Goal: Download file/media

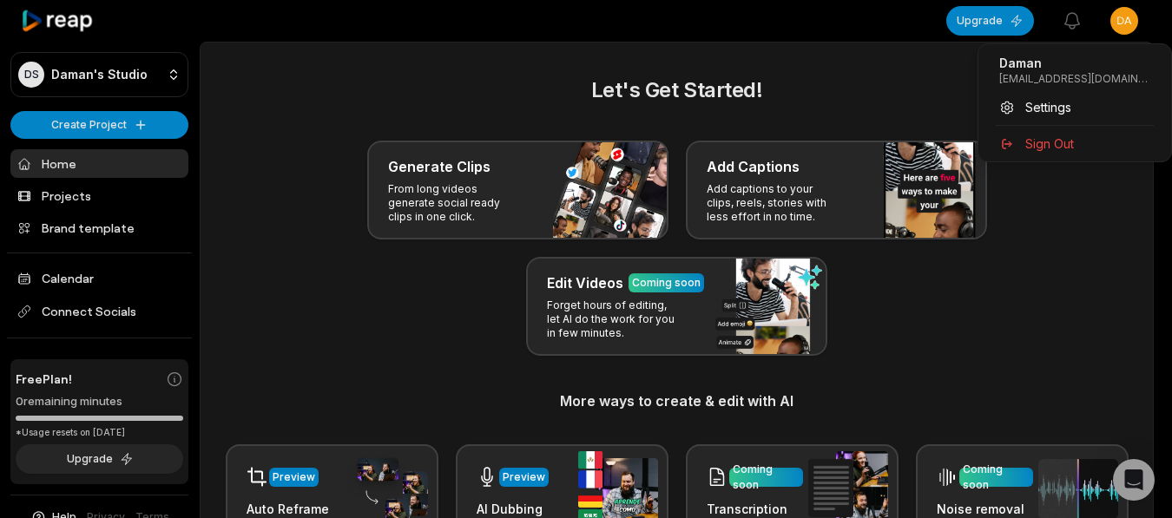
click at [568, 140] on html "DS [PERSON_NAME] Studio Create Project Home Projects Brand template Calendar Co…" at bounding box center [586, 259] width 1172 height 518
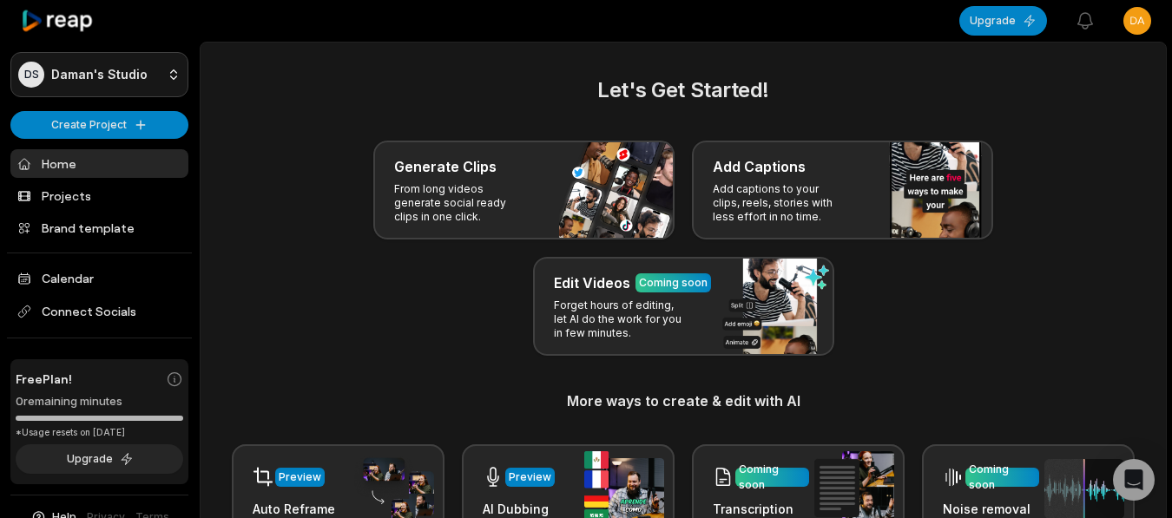
click at [157, 73] on html "DS [PERSON_NAME] Studio Create Project Home Projects Brand template Calendar Co…" at bounding box center [586, 259] width 1172 height 518
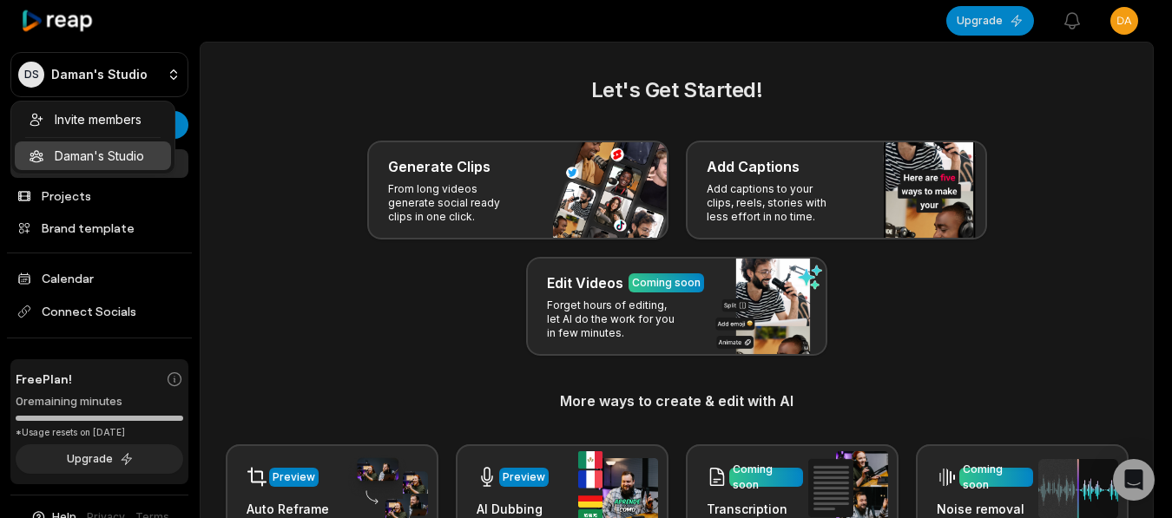
click at [122, 155] on div "Invite members [PERSON_NAME] Studio" at bounding box center [92, 138] width 165 height 74
click at [607, 192] on html "DS [PERSON_NAME] Studio Create Project Home Projects Brand template Calendar Co…" at bounding box center [586, 259] width 1172 height 518
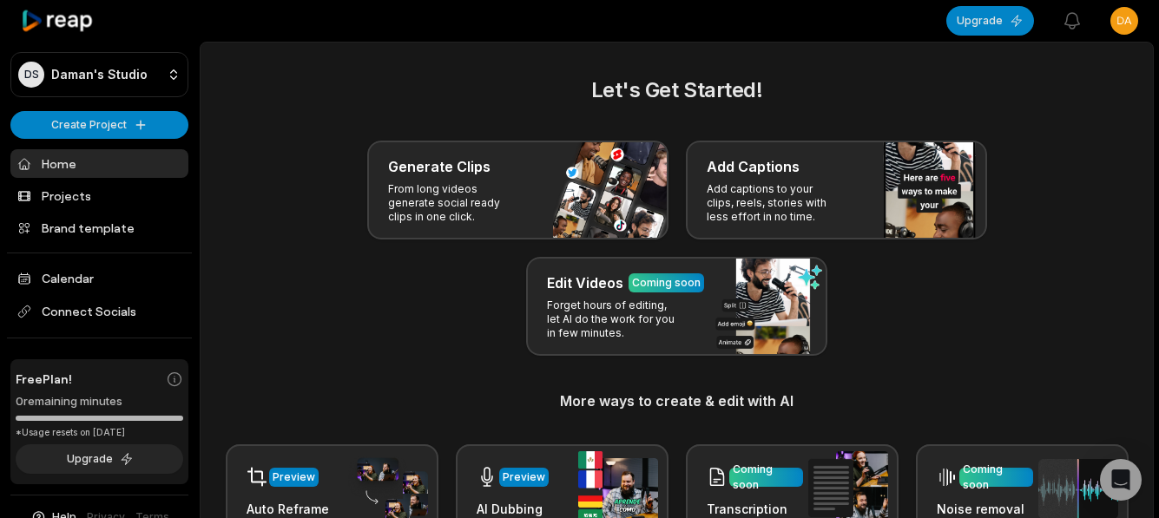
click at [607, 192] on div "Generate Clips From long videos generate social ready clips in one click." at bounding box center [517, 190] width 301 height 99
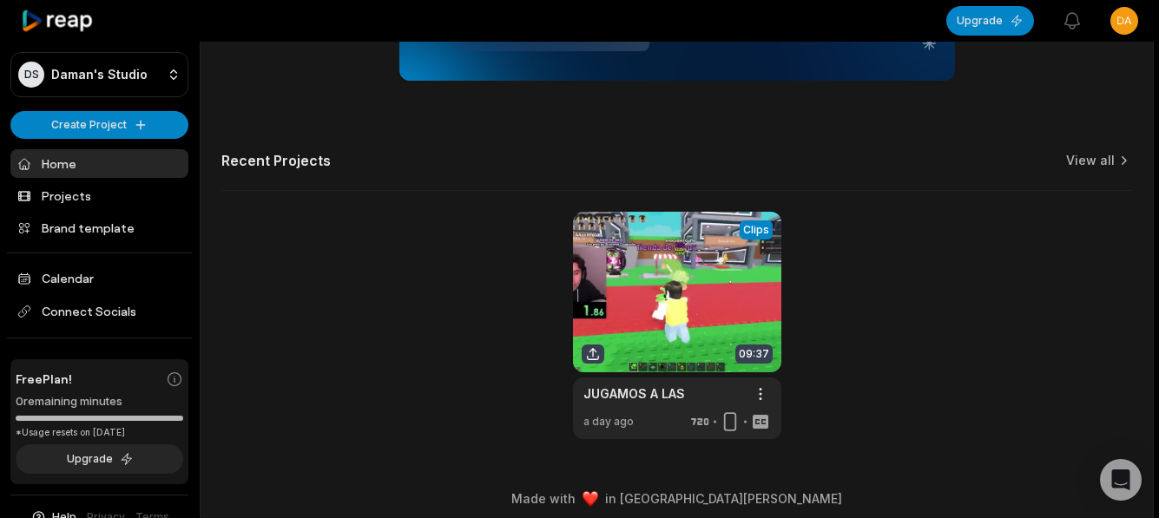
scroll to position [466, 0]
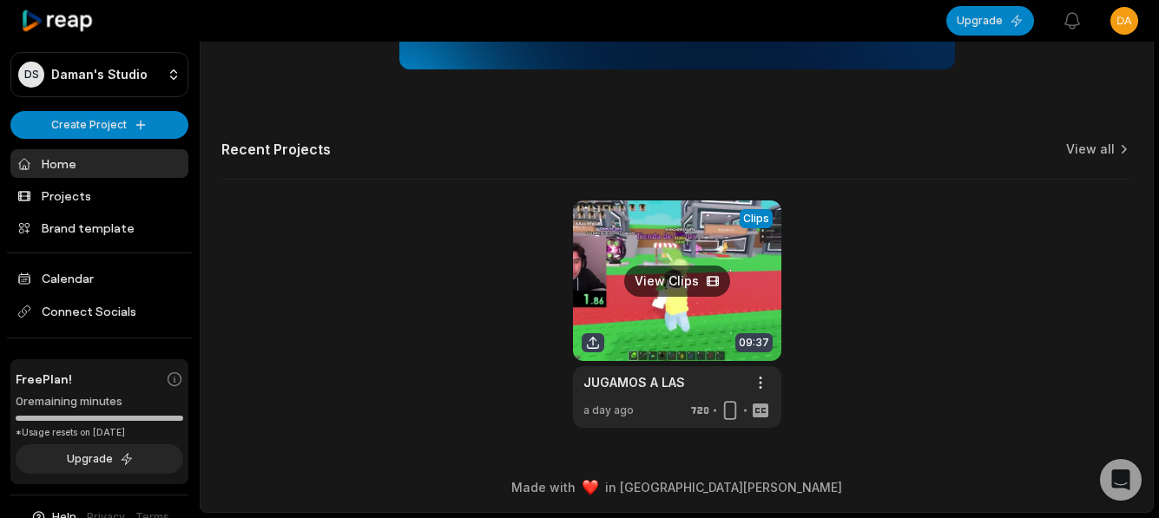
click at [654, 315] on link at bounding box center [677, 314] width 208 height 227
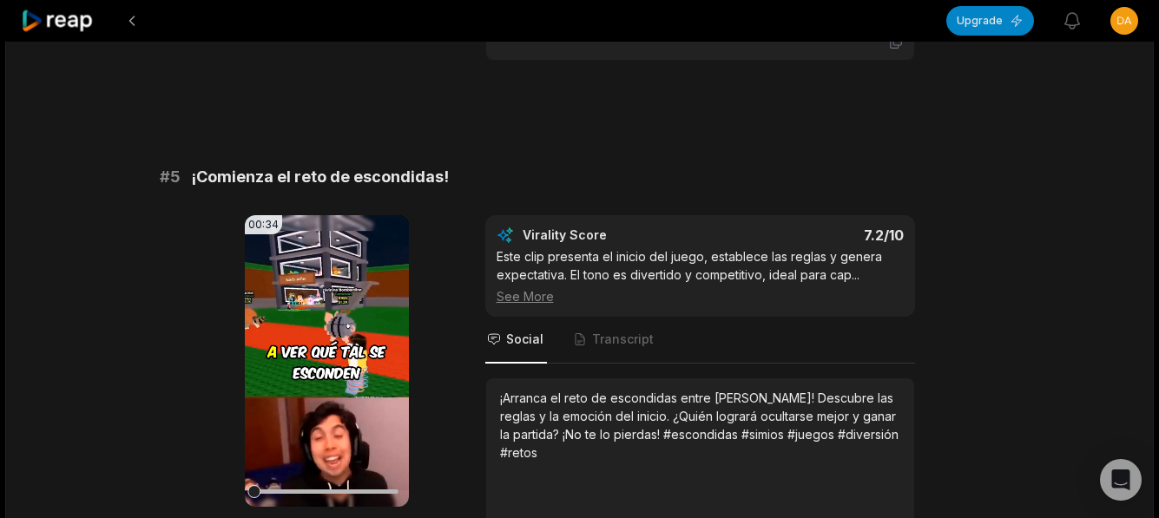
scroll to position [2170, 0]
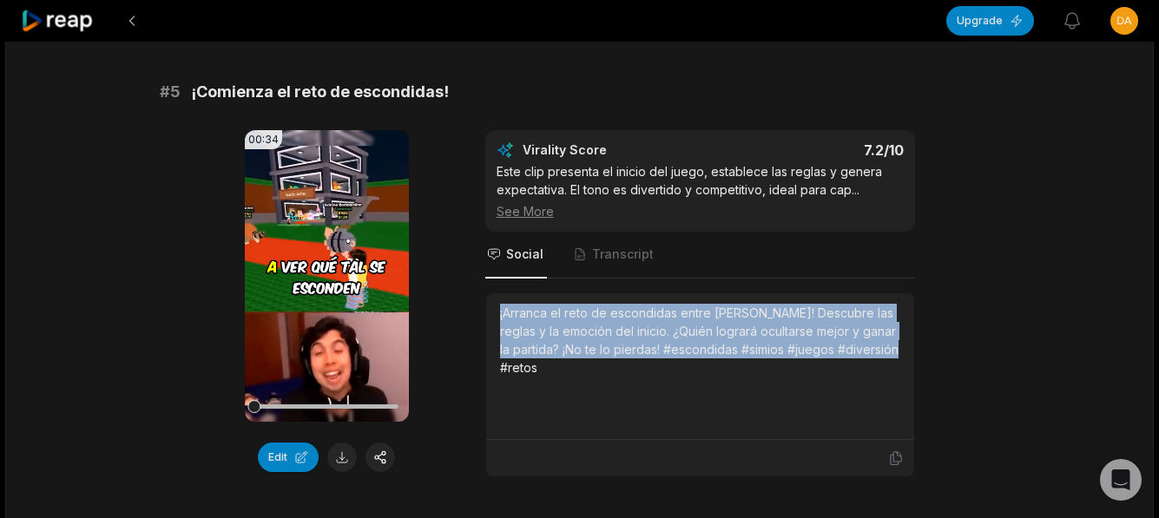
drag, startPoint x: 498, startPoint y: 287, endPoint x: 818, endPoint y: 350, distance: 325.5
click at [895, 340] on div "¡Arranca el reto de escondidas entre [PERSON_NAME]! Descubre las reglas y la em…" at bounding box center [700, 366] width 428 height 147
click at [341, 443] on button at bounding box center [342, 458] width 30 height 30
click at [287, 443] on button "Edit" at bounding box center [288, 458] width 61 height 30
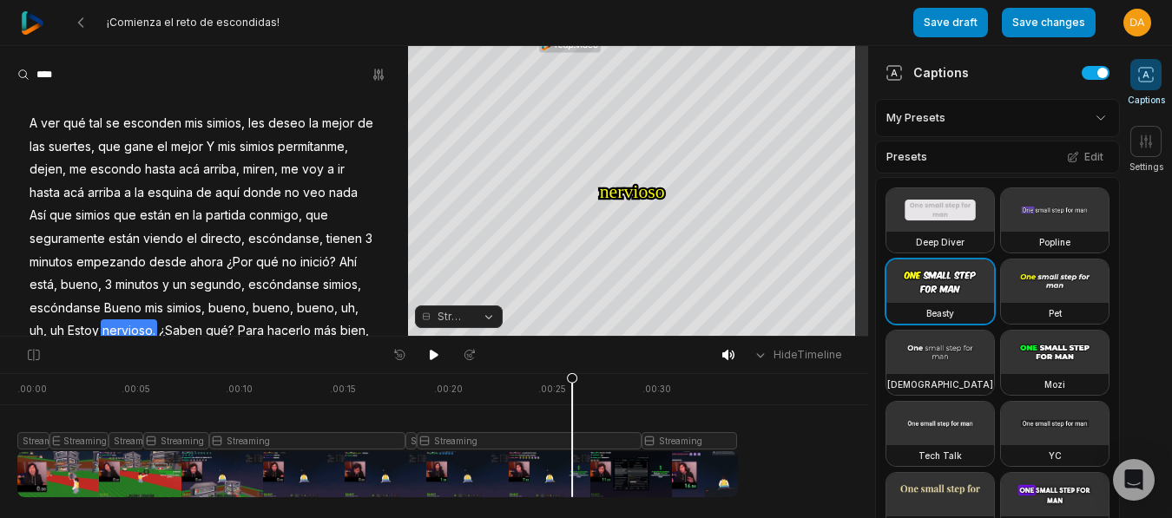
scroll to position [1105, 0]
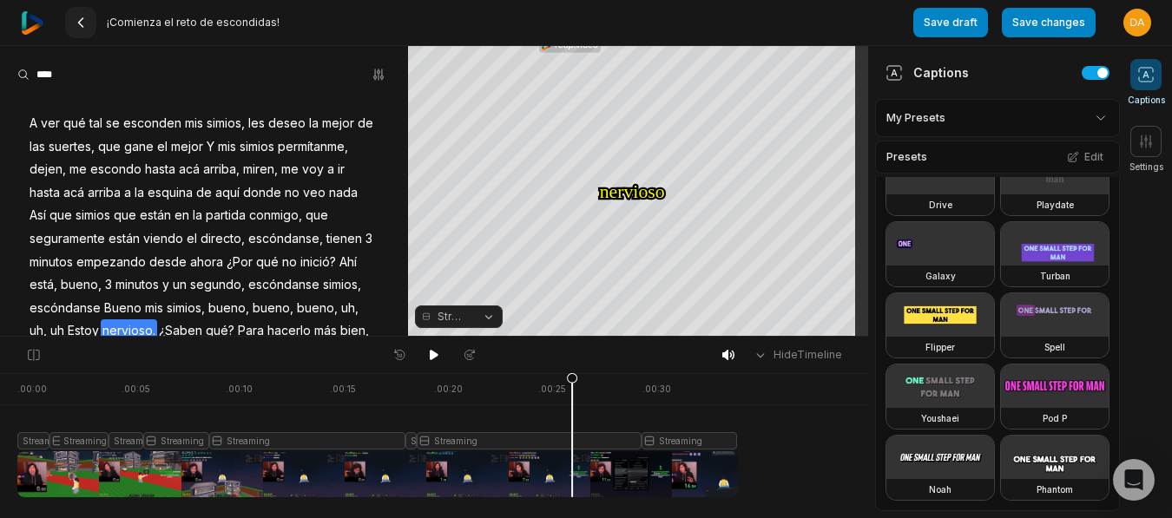
click at [84, 22] on icon at bounding box center [81, 23] width 14 height 14
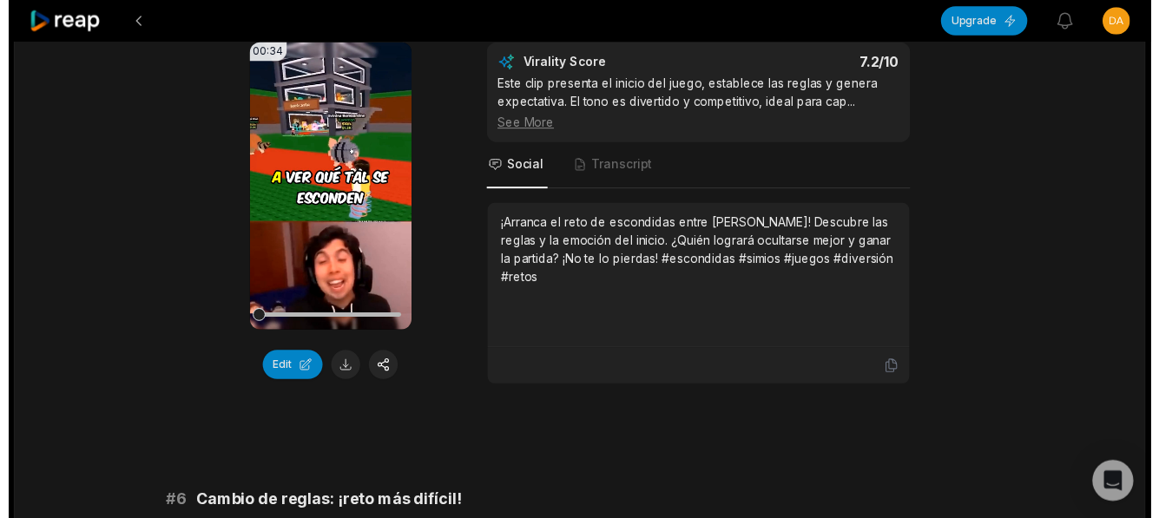
scroll to position [2257, 0]
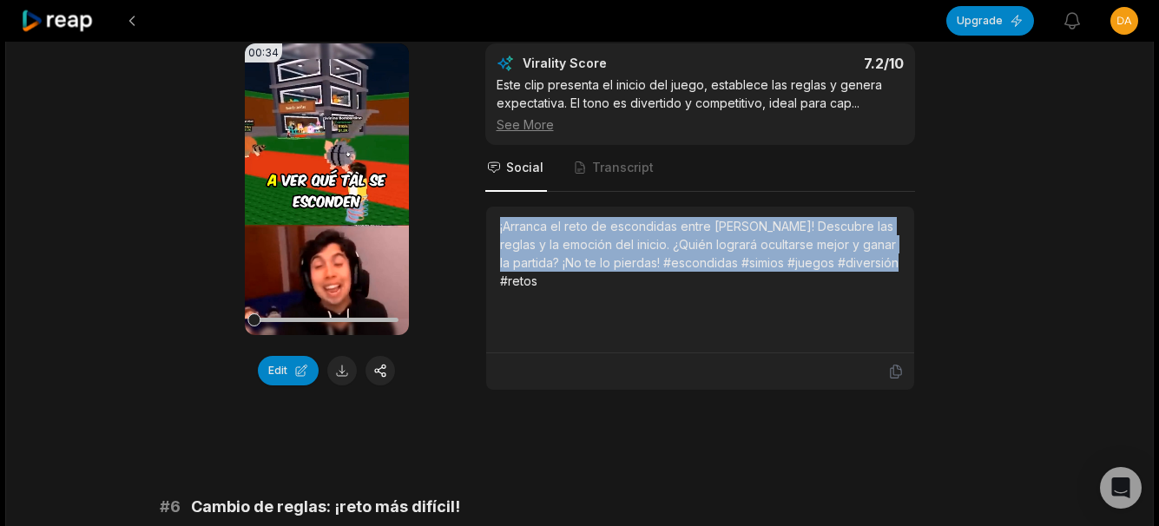
drag, startPoint x: 492, startPoint y: 207, endPoint x: 884, endPoint y: 248, distance: 393.7
click at [884, 248] on div "¡Arranca el reto de escondidas entre [PERSON_NAME]! Descubre las reglas y la em…" at bounding box center [700, 280] width 428 height 147
copy div "¡Arranca el reto de escondidas entre [PERSON_NAME]! Descubre las reglas y la em…"
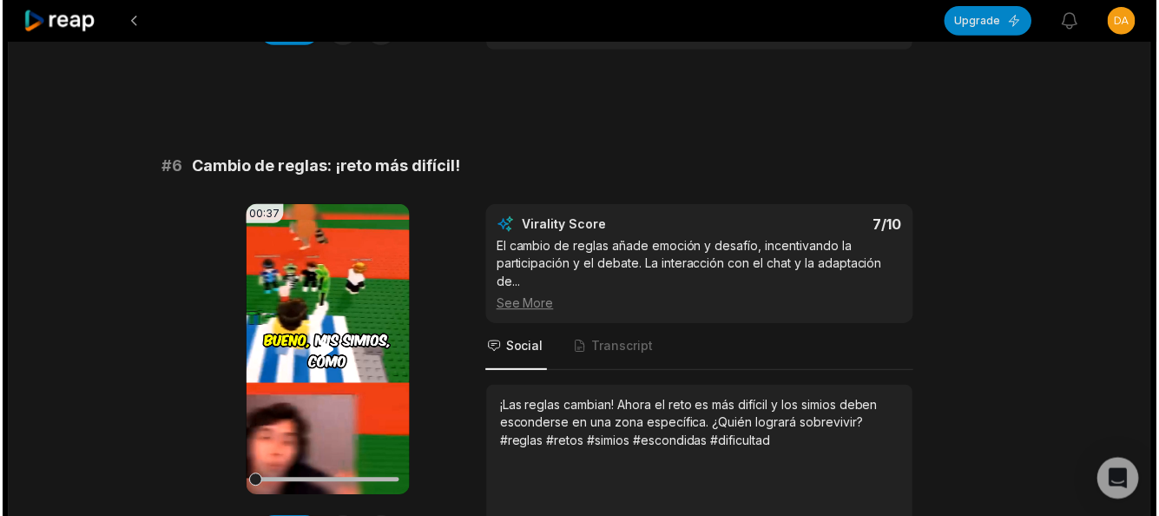
scroll to position [2691, 0]
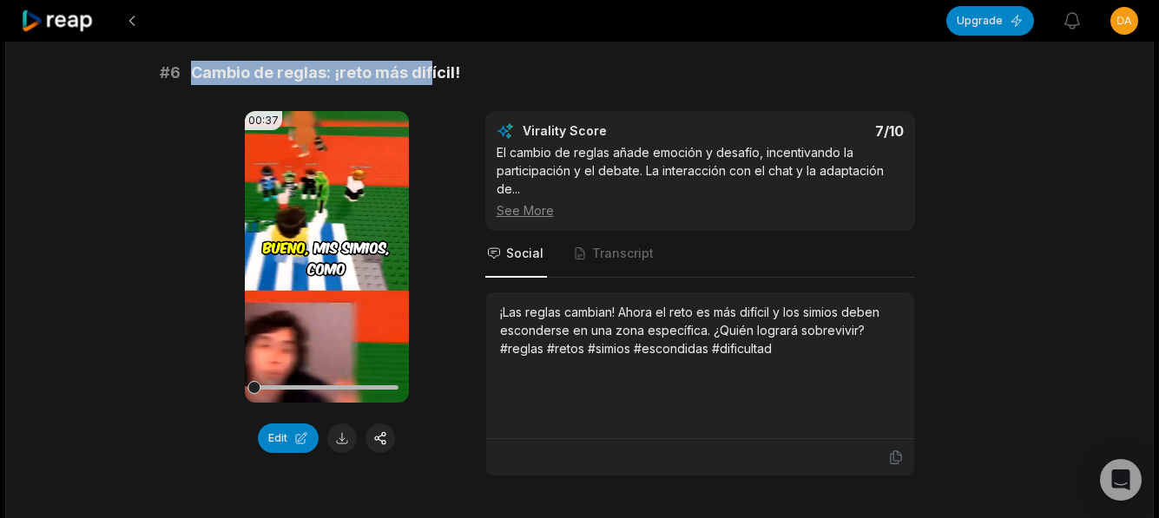
drag, startPoint x: 191, startPoint y: 58, endPoint x: 436, endPoint y: 63, distance: 244.8
click at [431, 61] on span "Cambio de reglas: ¡reto más difícil!" at bounding box center [325, 73] width 269 height 24
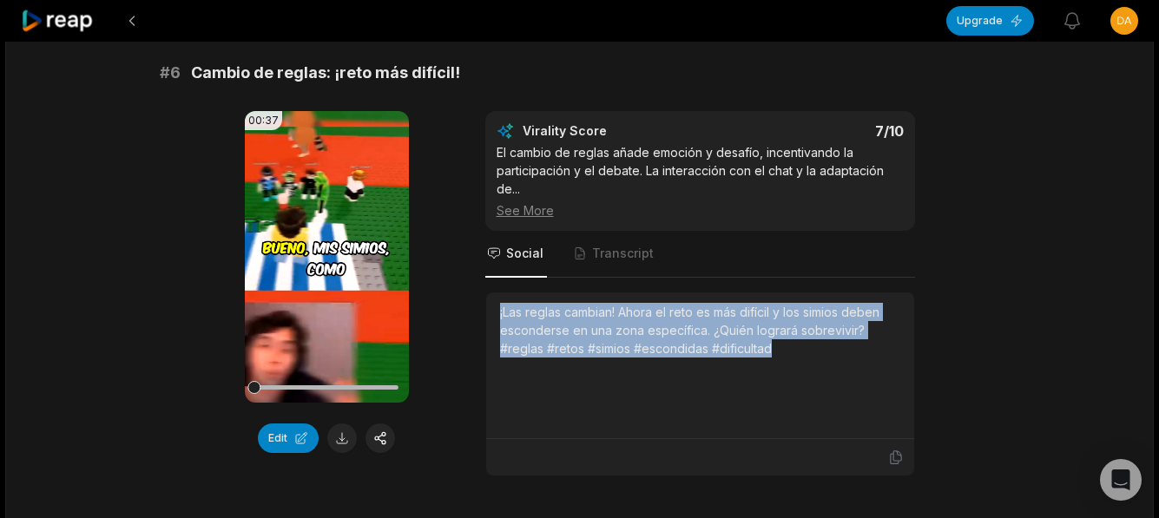
drag, startPoint x: 500, startPoint y: 298, endPoint x: 783, endPoint y: 345, distance: 286.8
click at [783, 345] on div "¡Las reglas cambian! Ahora el reto es más difícil y los simios deben esconderse…" at bounding box center [700, 365] width 400 height 125
copy div "¡Las reglas cambian! Ahora el reto es más difícil y los simios deben esconderse…"
click at [501, 303] on div "¡Las reglas cambian! Ahora el reto es más difícil y los simios deben esconderse…" at bounding box center [700, 330] width 400 height 55
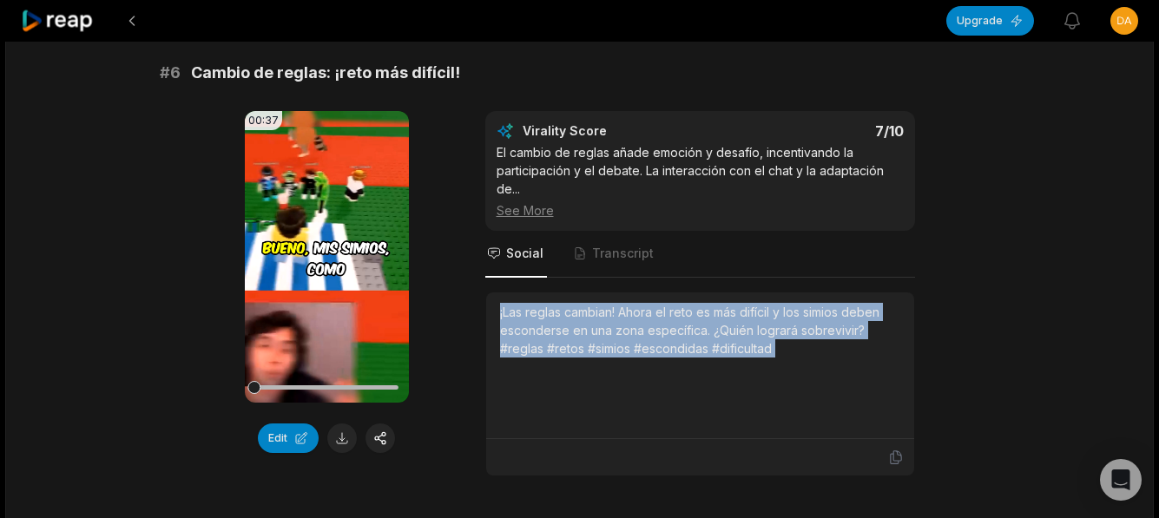
drag, startPoint x: 501, startPoint y: 295, endPoint x: 813, endPoint y: 325, distance: 313.9
click at [813, 325] on div "¡Las reglas cambian! Ahora el reto es más difícil y los simios deben esconderse…" at bounding box center [700, 330] width 400 height 55
click at [351, 424] on button at bounding box center [342, 439] width 30 height 30
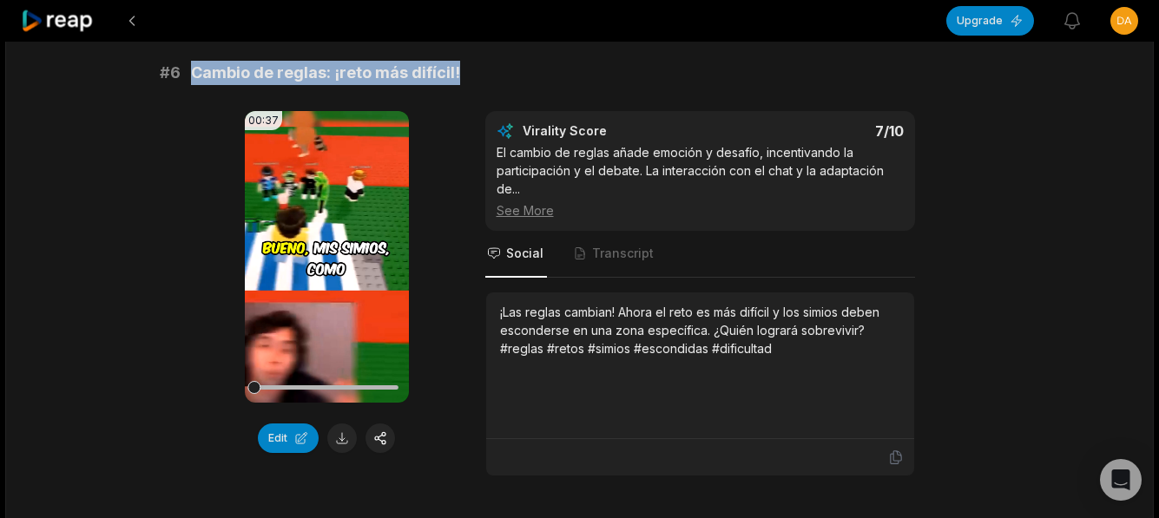
drag, startPoint x: 195, startPoint y: 59, endPoint x: 470, endPoint y: 50, distance: 275.3
click at [470, 61] on div "# 6 Cambio de reglas: ¡reto más difícil!" at bounding box center [580, 73] width 840 height 24
copy span "Cambio de reglas: ¡reto más difícil!"
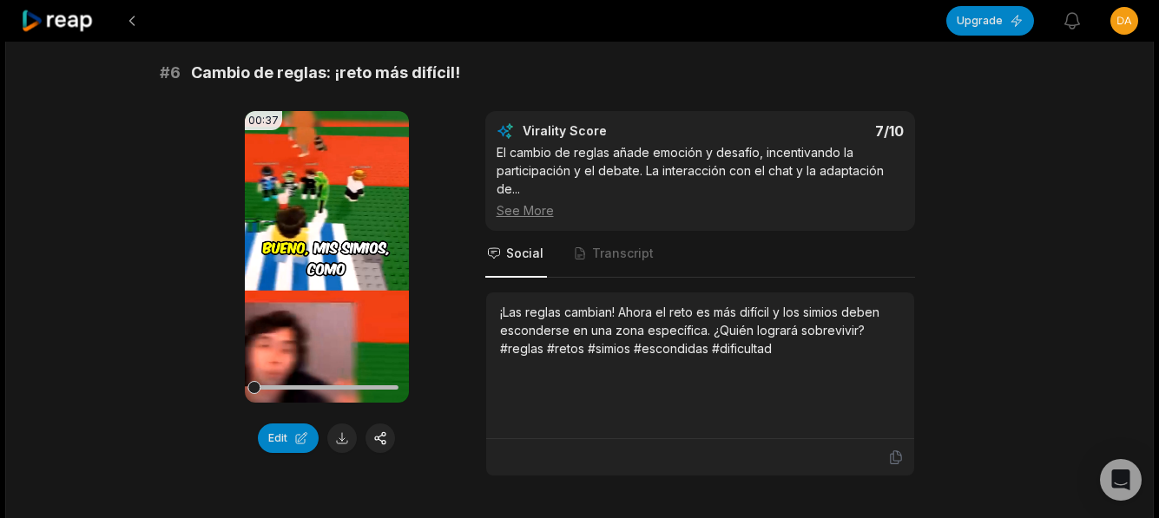
click at [503, 303] on div "¡Las reglas cambian! Ahora el reto es más difícil y los simios deben esconderse…" at bounding box center [700, 330] width 400 height 55
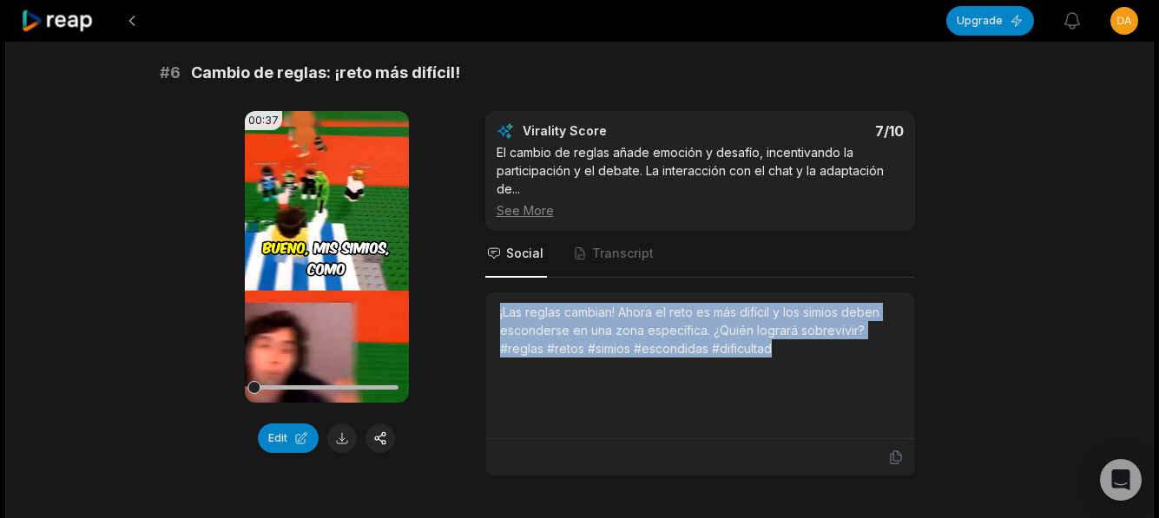
drag, startPoint x: 496, startPoint y: 294, endPoint x: 851, endPoint y: 355, distance: 361.0
click at [851, 355] on div "¡Las reglas cambian! Ahora el reto es más difícil y los simios deben esconderse…" at bounding box center [700, 366] width 428 height 147
copy div "¡Las reglas cambian! Ahora el reto es más difícil y los simios deben esconderse…"
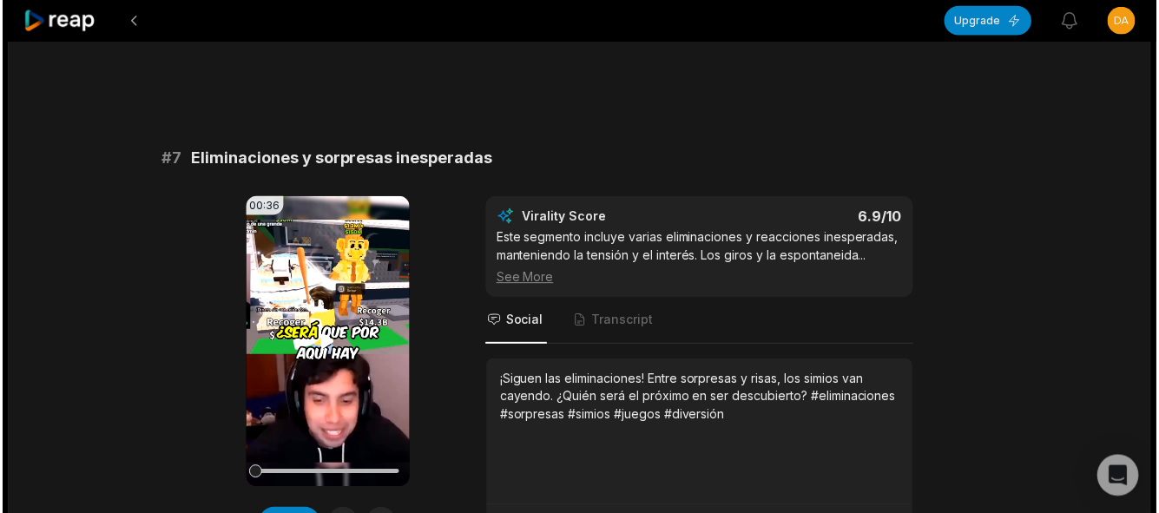
scroll to position [3212, 0]
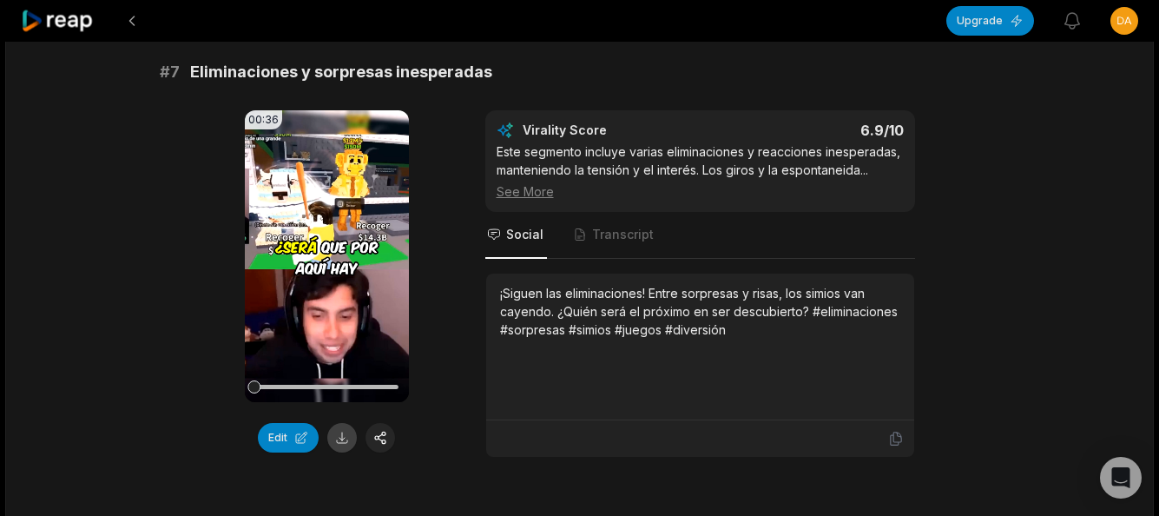
click at [345, 423] on button at bounding box center [342, 438] width 30 height 30
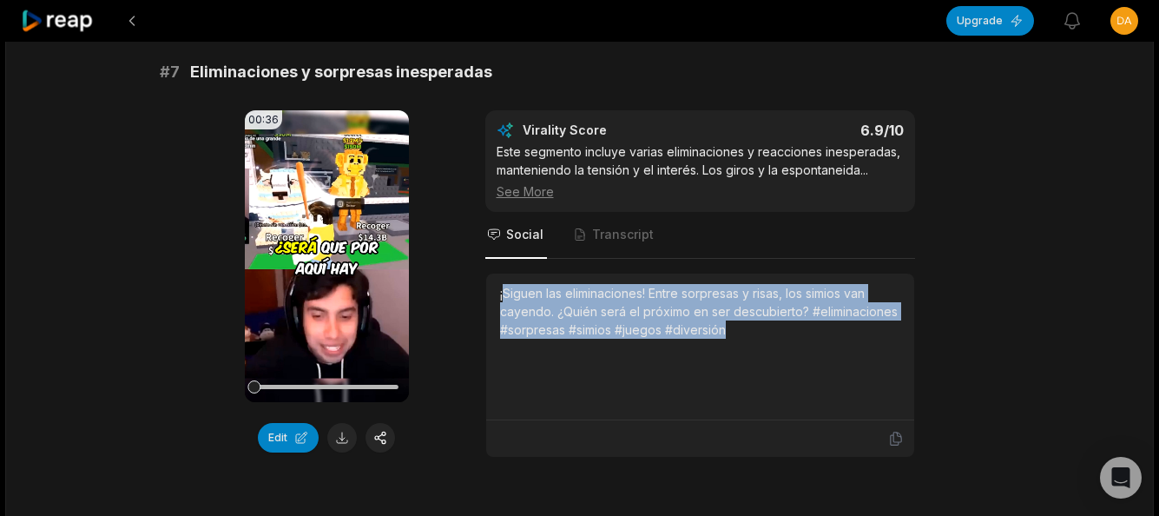
drag, startPoint x: 503, startPoint y: 272, endPoint x: 802, endPoint y: 314, distance: 301.6
click at [802, 314] on div "¡Siguen las eliminaciones! Entre sorpresas y risas, los simios van cayendo. ¿Qu…" at bounding box center [700, 311] width 400 height 55
copy div "Siguen las eliminaciones! Entre sorpresas y risas, los simios van cayendo. ¿Qui…"
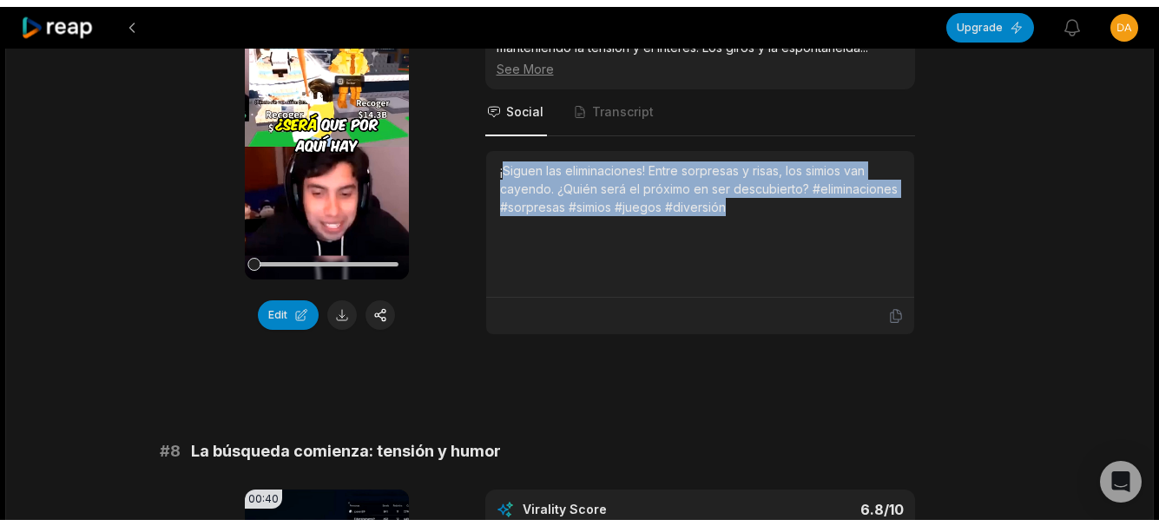
scroll to position [3646, 0]
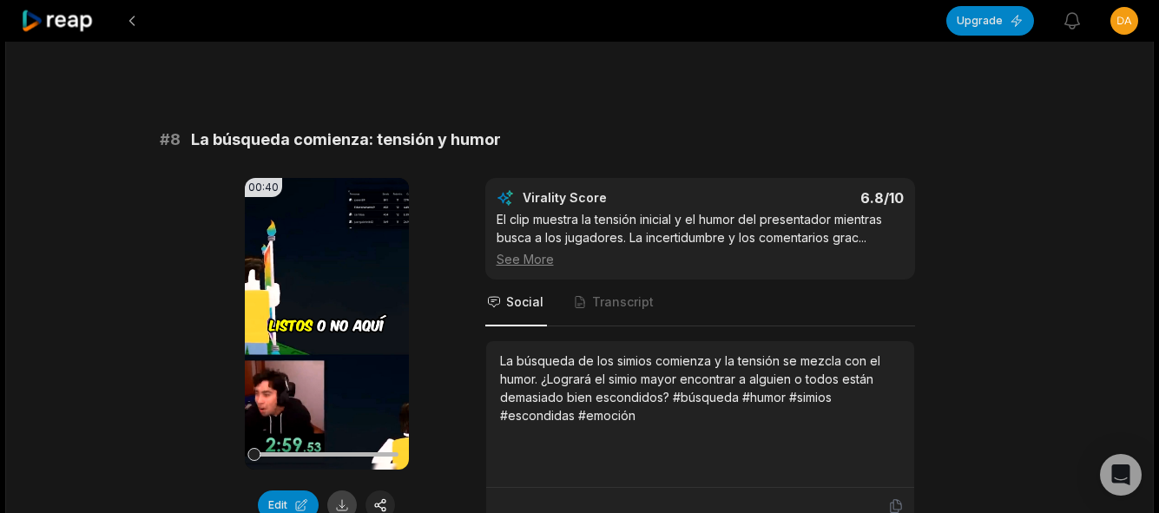
click at [347, 491] on button at bounding box center [342, 505] width 30 height 30
click at [505, 341] on div "La búsqueda de los simios comienza y la tensión se mezcla con el humor. ¿Lograr…" at bounding box center [700, 414] width 428 height 147
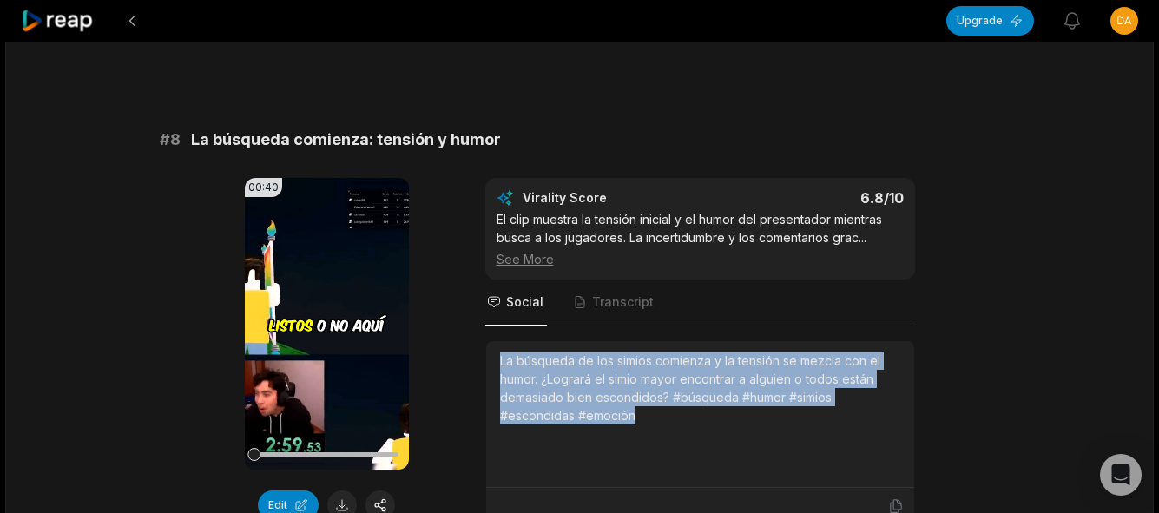
drag, startPoint x: 497, startPoint y: 339, endPoint x: 688, endPoint y: 403, distance: 201.2
click at [688, 403] on div "La búsqueda de los simios comienza y la tensión se mezcla con el humor. ¿Lograr…" at bounding box center [700, 414] width 428 height 147
copy div "La búsqueda de los simios comienza y la tensión se mezcla con el humor. ¿Lograr…"
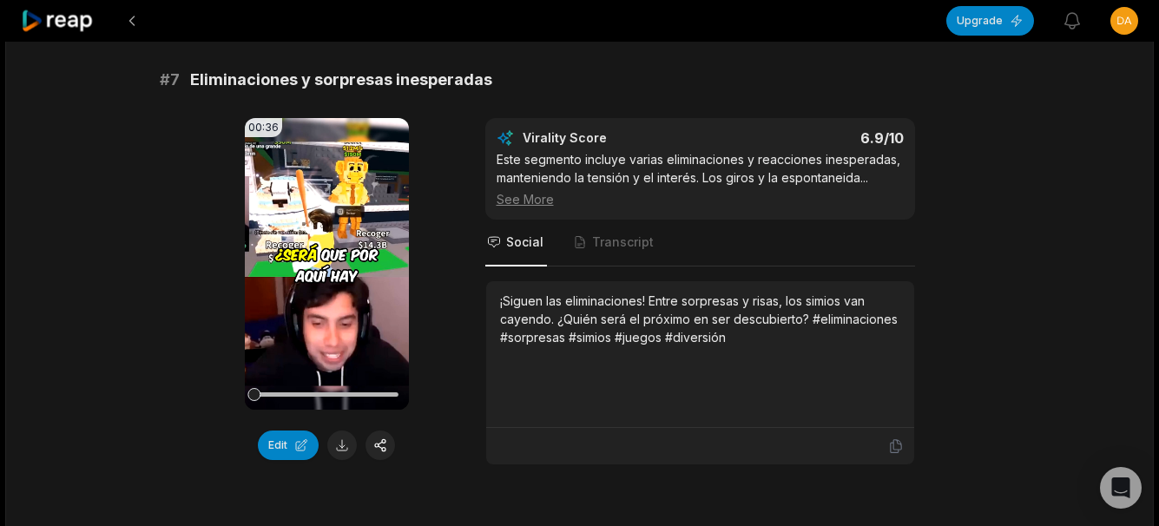
scroll to position [3298, 0]
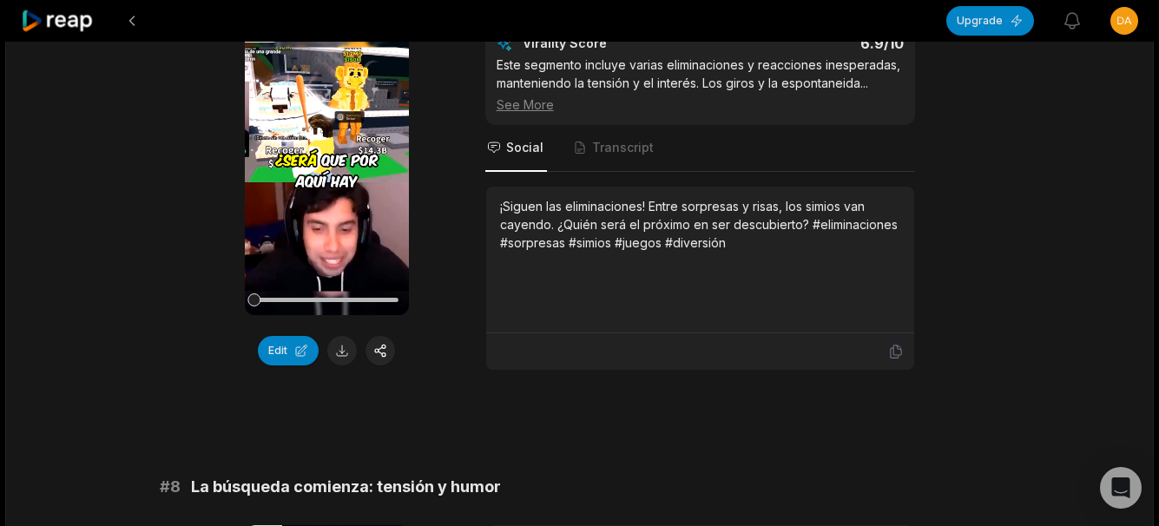
click at [336, 352] on div "00:36 Your browser does not support mp4 format. Edit" at bounding box center [327, 196] width 164 height 347
click at [338, 337] on button at bounding box center [342, 351] width 30 height 30
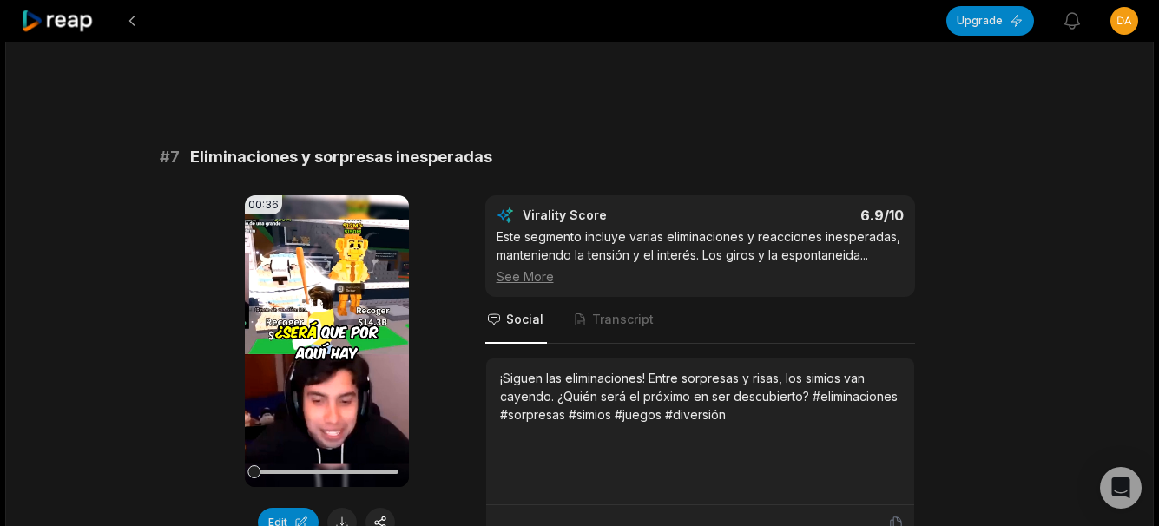
scroll to position [3125, 0]
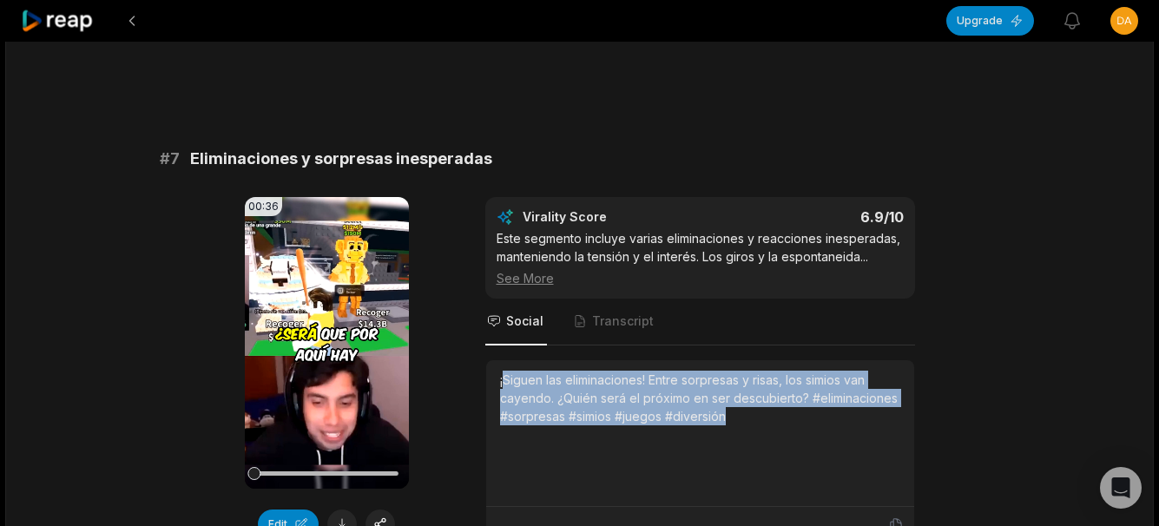
drag, startPoint x: 502, startPoint y: 358, endPoint x: 762, endPoint y: 399, distance: 263.6
click at [762, 399] on div "¡Siguen las eliminaciones! Entre sorpresas y risas, los simios van cayendo. ¿Qu…" at bounding box center [700, 398] width 400 height 55
drag, startPoint x: 729, startPoint y: 401, endPoint x: 476, endPoint y: 367, distance: 255.7
click at [476, 367] on div "00:36 Your browser does not support mp4 format. Edit Virality Score 6.9 /10 Est…" at bounding box center [580, 370] width 840 height 347
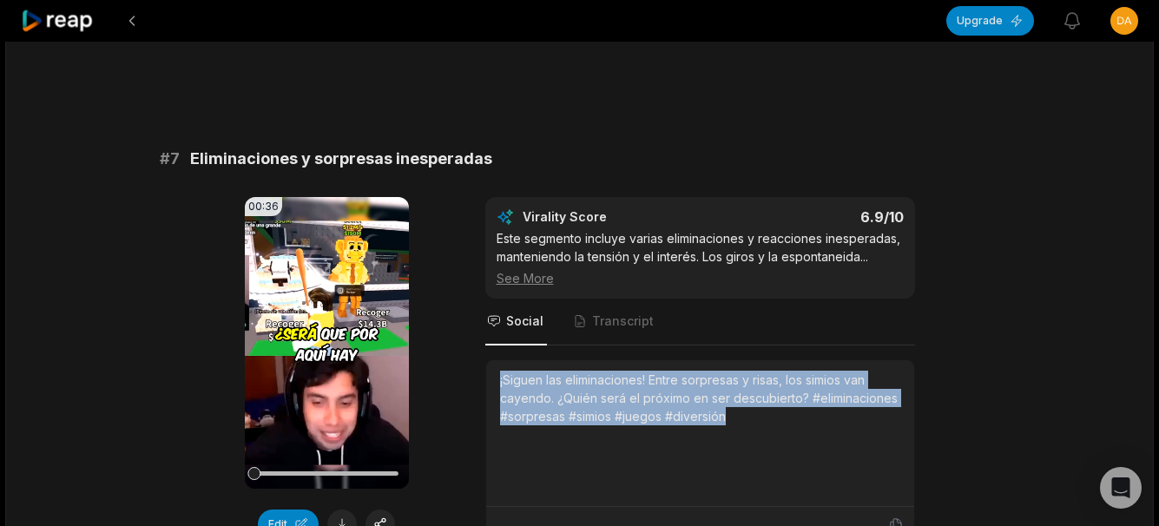
copy div "¡Siguen las eliminaciones! Entre sorpresas y risas, los simios van cayendo. ¿Qu…"
